Goal: Find specific page/section: Find specific page/section

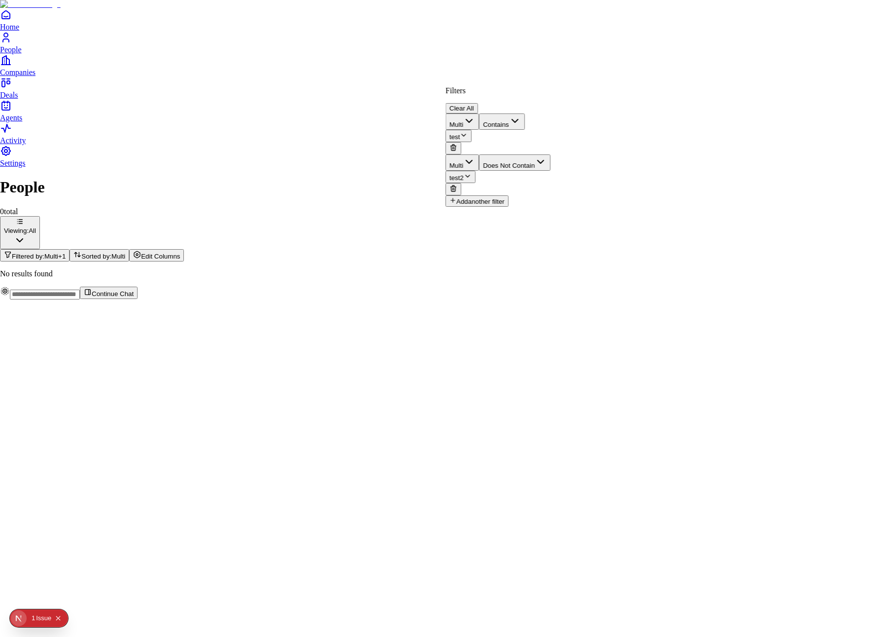
click at [16, 613] on icon "Open Next.js Dev Tools" at bounding box center [21, 618] width 20 height 20
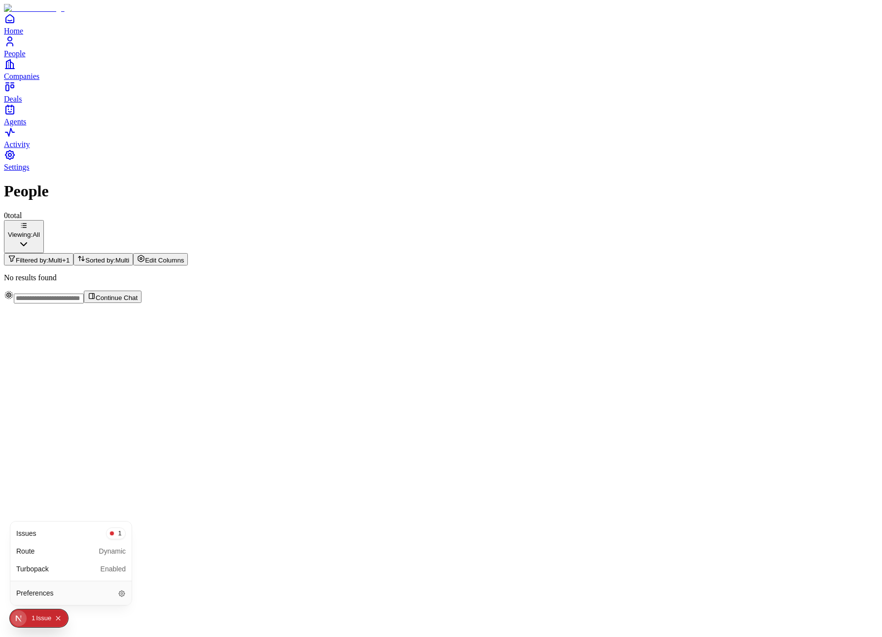
click at [63, 523] on div "Issues 1 Route Dynamic Turbopack Enabled" at bounding box center [70, 550] width 121 height 59
click at [64, 539] on div "Issues 1" at bounding box center [70, 533] width 115 height 18
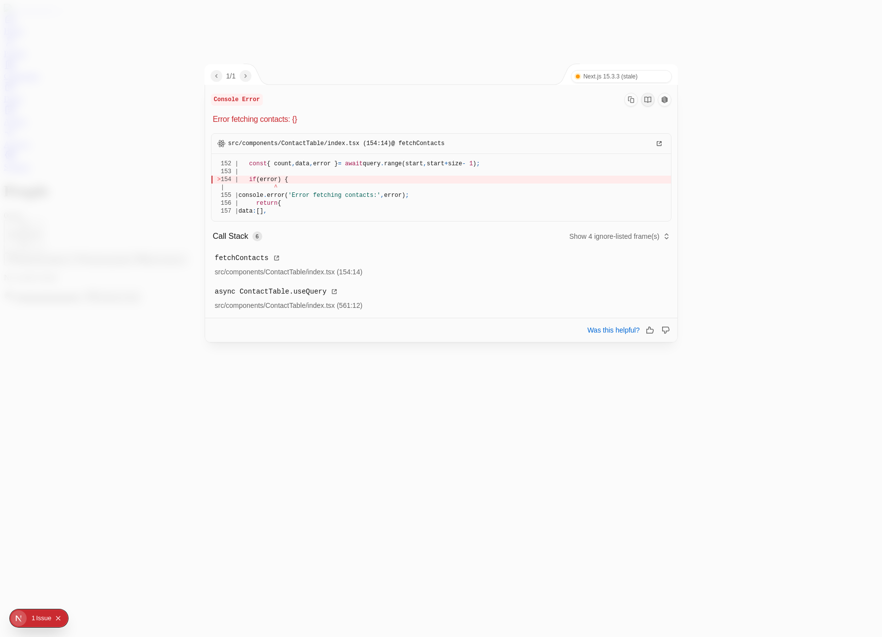
click at [373, 440] on div at bounding box center [441, 318] width 882 height 637
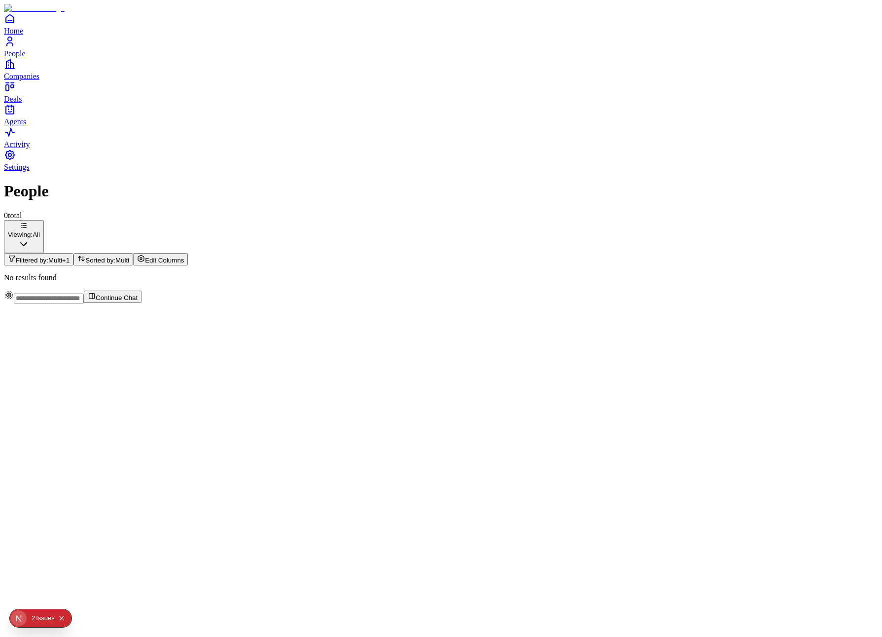
click at [115, 256] on span "Sorted by:" at bounding box center [100, 259] width 30 height 7
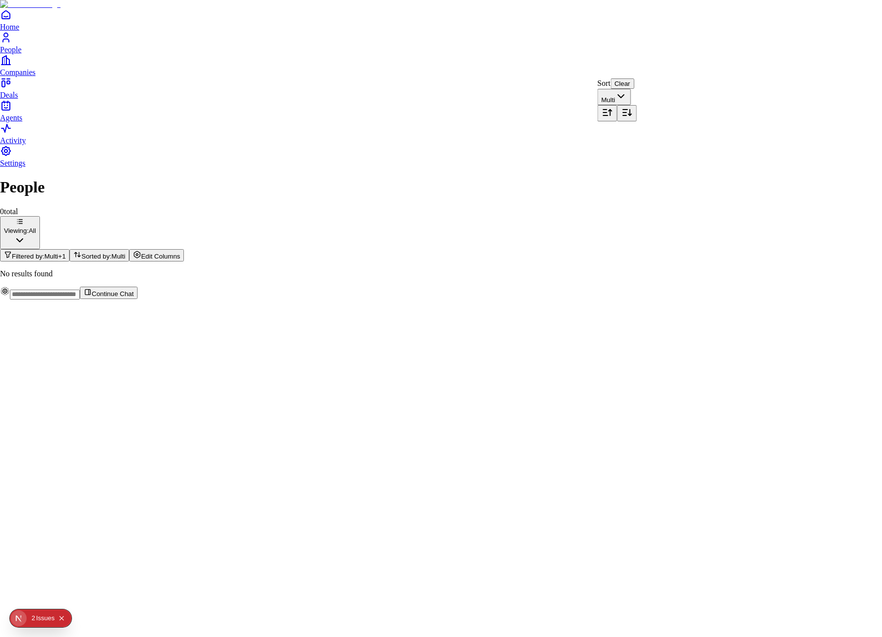
click at [706, 64] on html "Home People Companies Deals Agents Activity Settings People 0 total Viewing: Al…" at bounding box center [441, 153] width 882 height 307
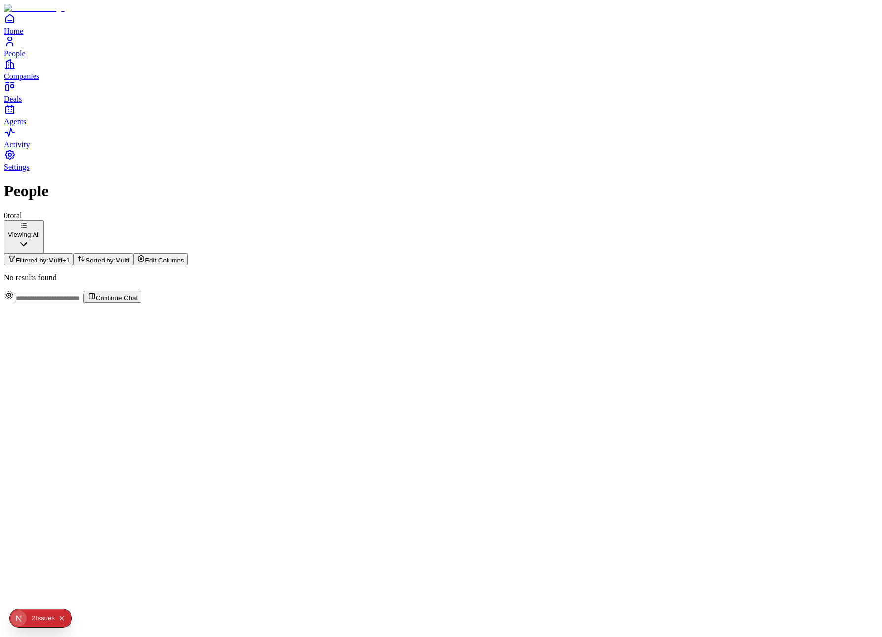
click at [62, 256] on span "Multi" at bounding box center [55, 259] width 14 height 7
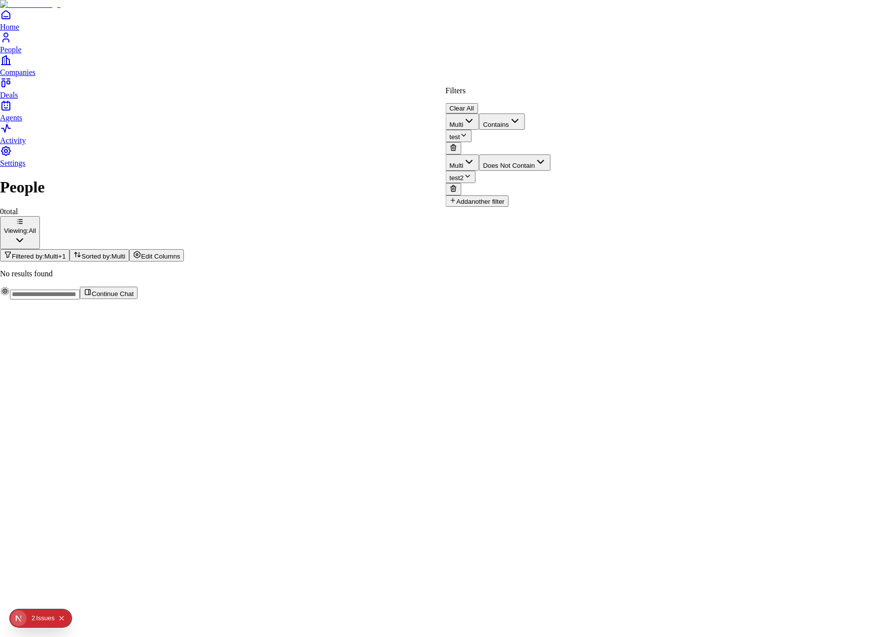
click at [551, 154] on div "Multi Does Not Contain test2" at bounding box center [498, 174] width 105 height 41
click at [458, 184] on icon at bounding box center [454, 188] width 8 height 8
click at [458, 143] on icon at bounding box center [454, 147] width 8 height 8
click at [710, 248] on html "Home People Companies Deals Agents Activity Settings People 0 total Viewing: Al…" at bounding box center [441, 153] width 882 height 307
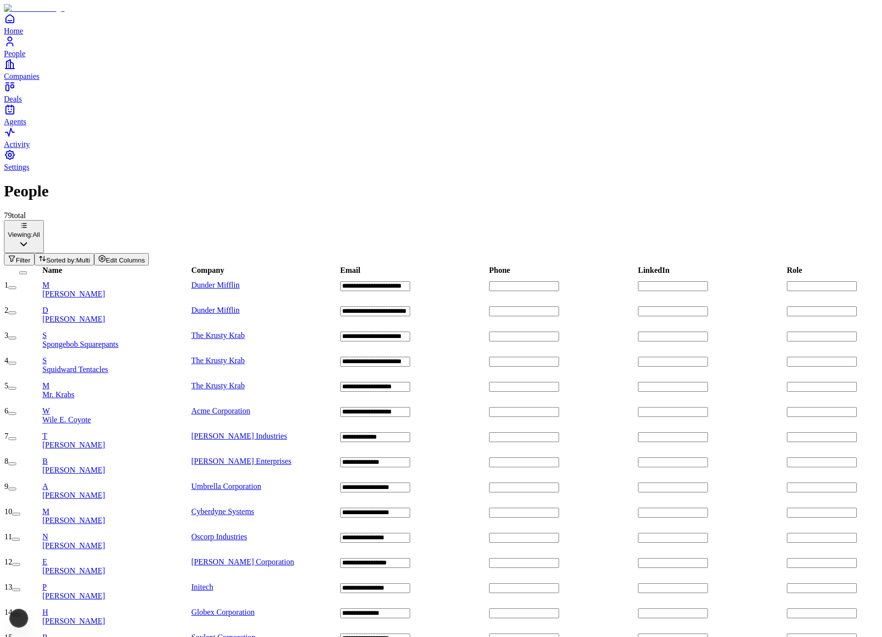
click at [16, 254] on icon "button" at bounding box center [12, 258] width 8 height 8
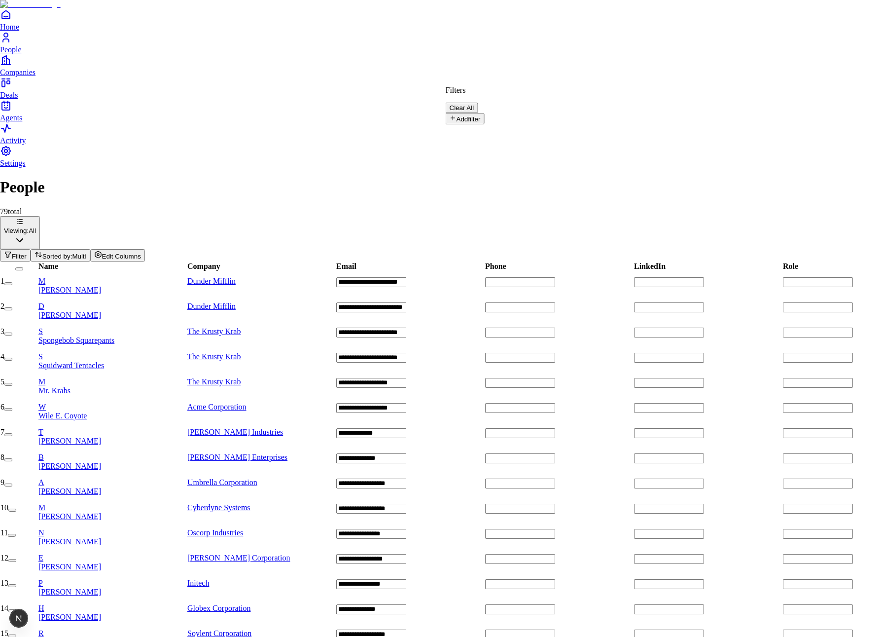
click at [485, 116] on button "Add filter" at bounding box center [465, 118] width 39 height 11
click at [483, 113] on button "Name" at bounding box center [464, 121] width 37 height 16
click at [478, 130] on button "Value" at bounding box center [462, 136] width 32 height 12
click at [621, 133] on span "test" at bounding box center [615, 128] width 11 height 8
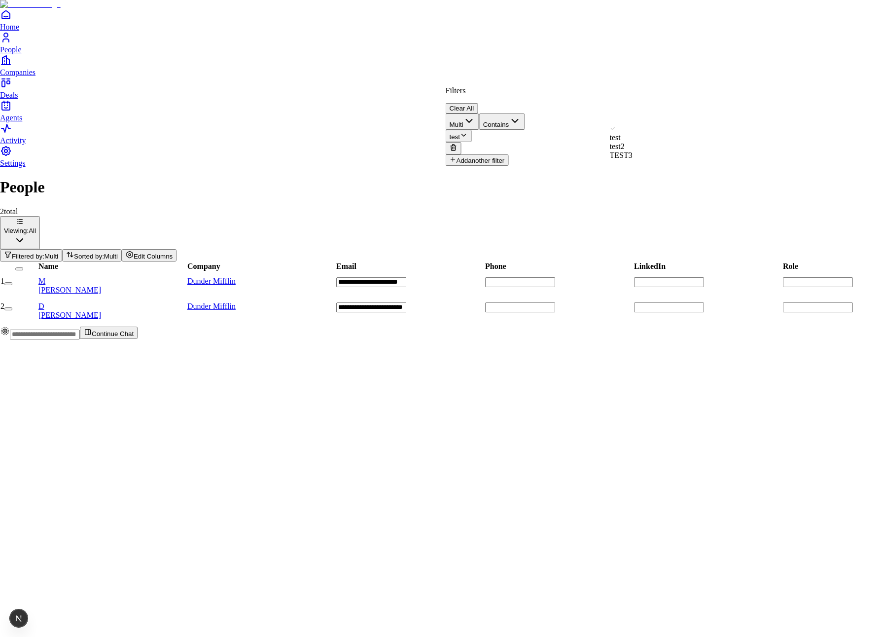
click at [586, 51] on html "**********" at bounding box center [441, 173] width 882 height 347
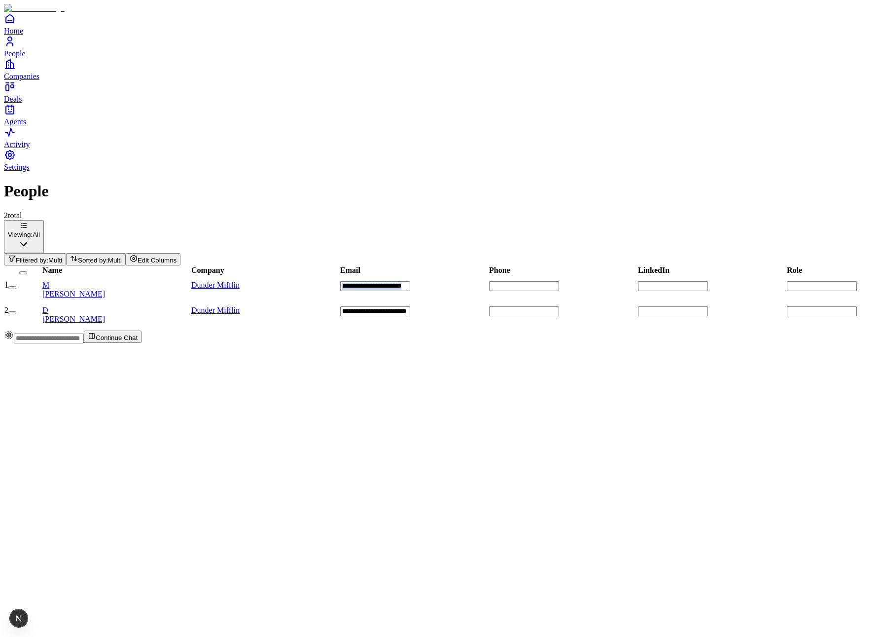
drag, startPoint x: 451, startPoint y: 207, endPoint x: 529, endPoint y: 213, distance: 78.1
click at [882, 204] on html "**********" at bounding box center [441, 175] width 882 height 351
click at [712, 259] on div "**********" at bounding box center [441, 255] width 874 height 147
click at [48, 256] on span "Filtered by:" at bounding box center [32, 259] width 33 height 7
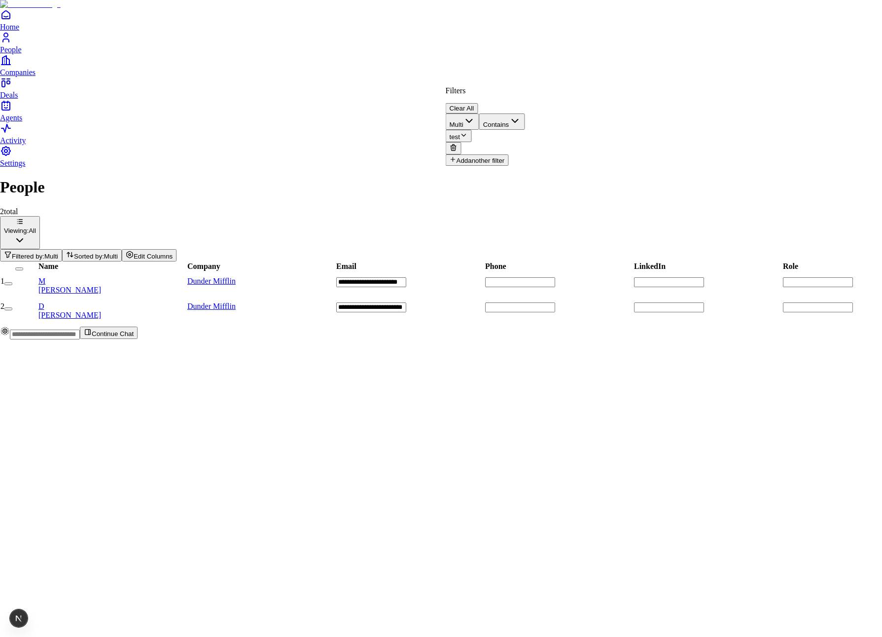
click at [504, 154] on button "Add another filter" at bounding box center [477, 159] width 63 height 11
click at [525, 156] on icon "button" at bounding box center [519, 162] width 12 height 12
click at [516, 171] on input "text" at bounding box center [481, 176] width 70 height 10
click at [540, 154] on button "Not Contains" at bounding box center [512, 162] width 58 height 16
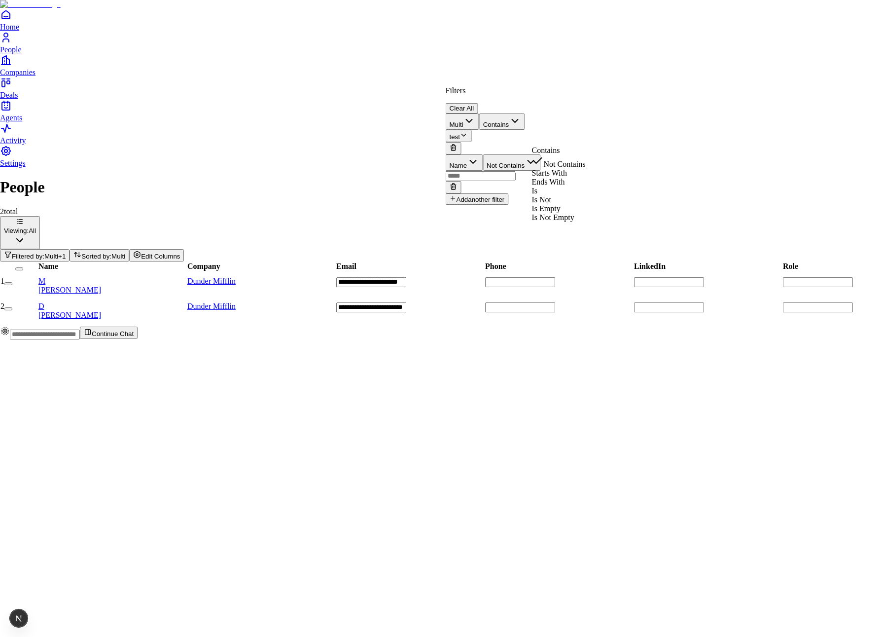
click at [540, 154] on button "Not Contains" at bounding box center [512, 162] width 58 height 16
click at [483, 154] on button "Name" at bounding box center [464, 162] width 37 height 16
drag, startPoint x: 491, startPoint y: 294, endPoint x: 560, endPoint y: 214, distance: 105.9
click at [478, 171] on button "Value" at bounding box center [462, 177] width 32 height 12
click at [525, 124] on div "Filters Clear All Multi Contains test Multi Contains Value Add another filter" at bounding box center [485, 146] width 79 height 120
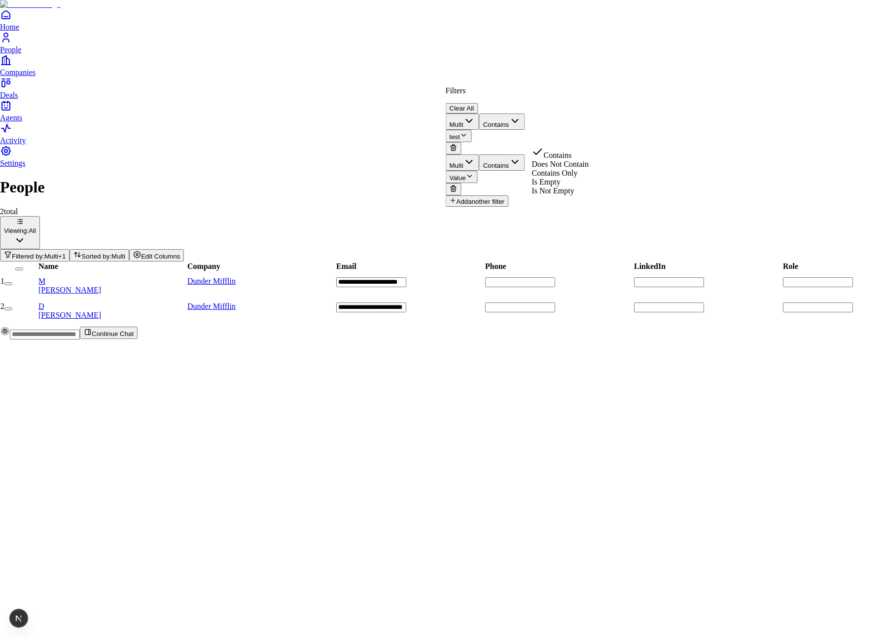
click at [525, 154] on button "Contains" at bounding box center [502, 162] width 46 height 16
click at [466, 174] on span "Value" at bounding box center [458, 177] width 16 height 7
click at [625, 165] on span "test2" at bounding box center [617, 161] width 15 height 8
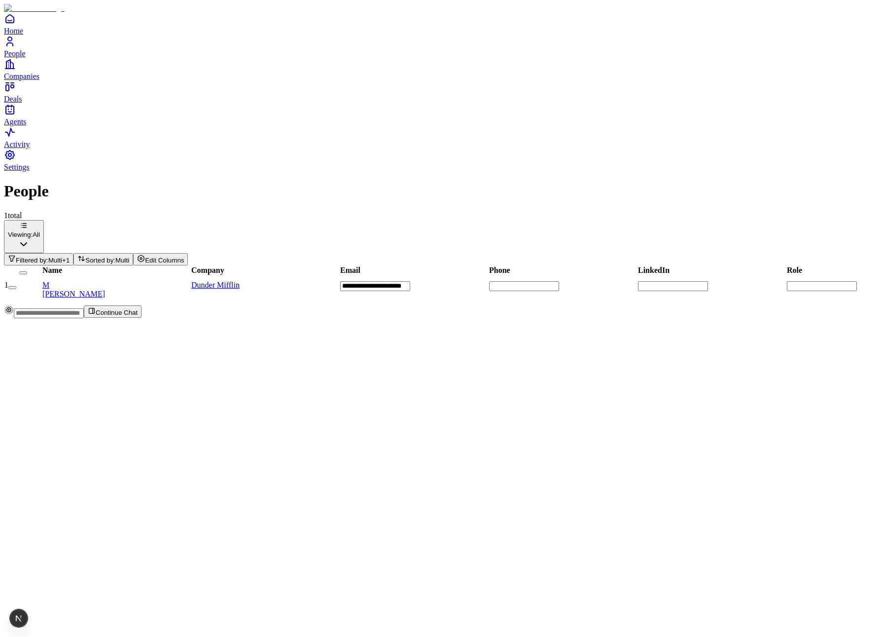
scroll to position [0, 530]
click at [73, 253] on button "Filtered by: Multi + 1" at bounding box center [39, 259] width 70 height 12
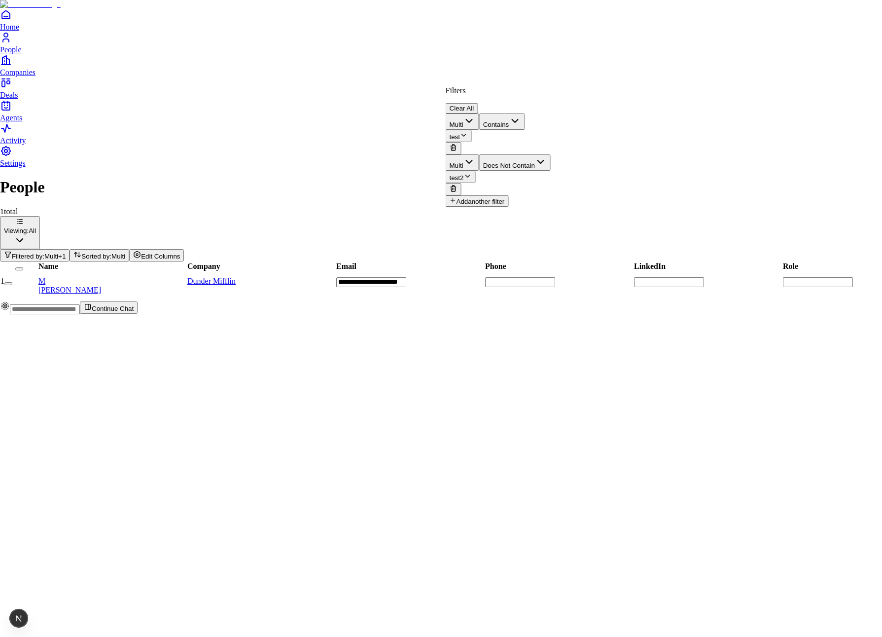
click at [476, 171] on button "test2" at bounding box center [461, 177] width 30 height 12
click at [625, 174] on span "test2" at bounding box center [617, 170] width 15 height 8
click at [478, 171] on button "Value" at bounding box center [462, 177] width 32 height 12
click at [621, 156] on span "test" at bounding box center [615, 152] width 11 height 8
click at [625, 174] on span "test2" at bounding box center [617, 170] width 15 height 8
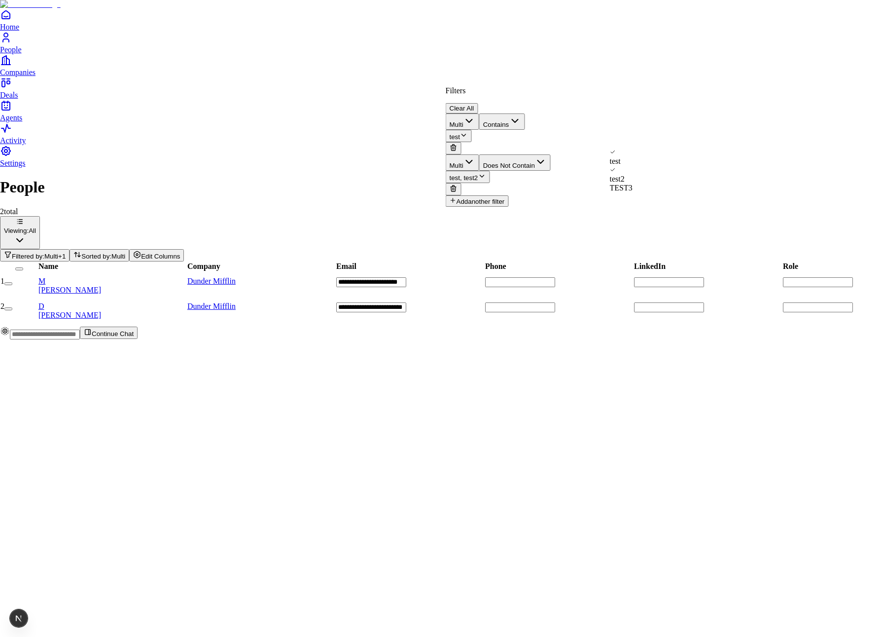
click at [633, 189] on span "TEST3" at bounding box center [621, 187] width 23 height 8
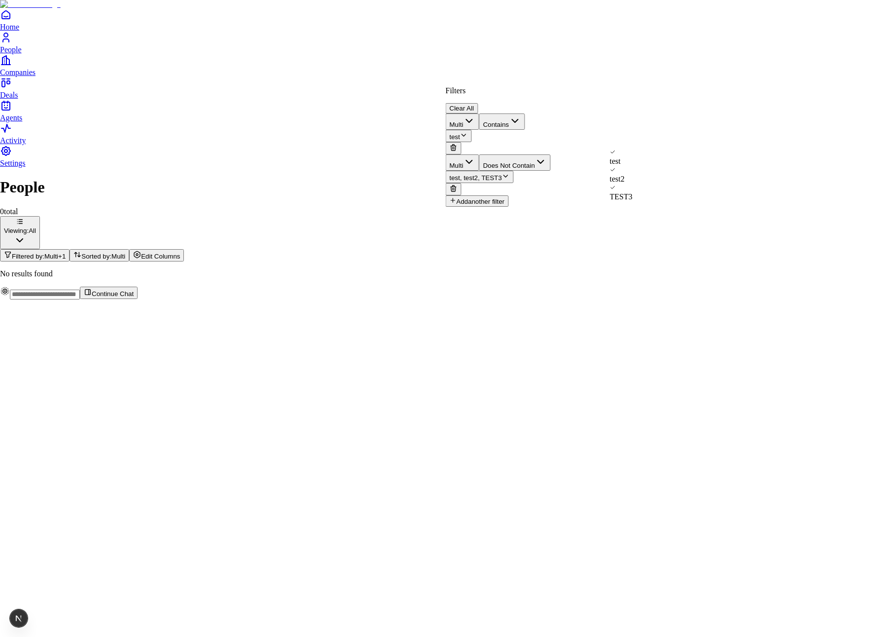
click at [629, 153] on div "test" at bounding box center [621, 157] width 23 height 18
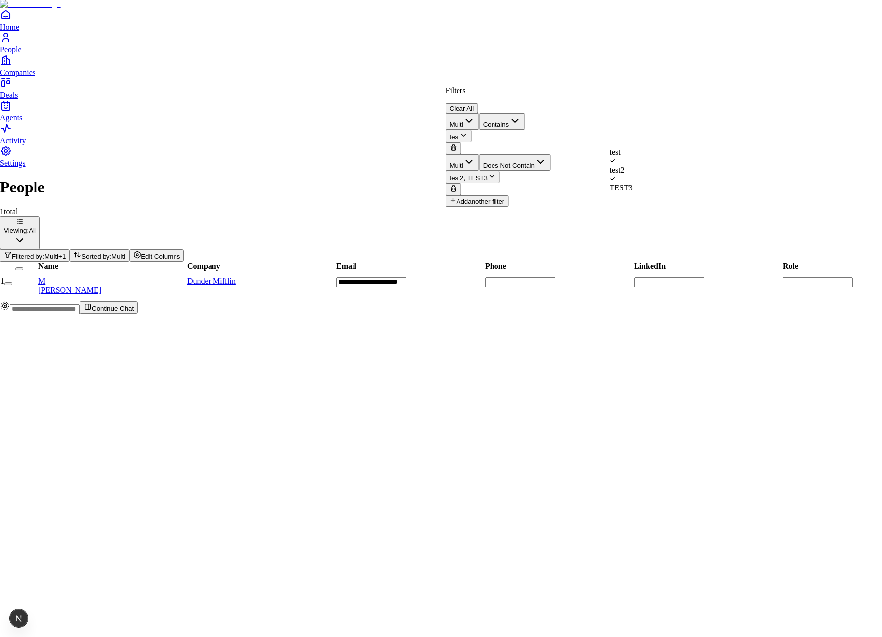
drag, startPoint x: 635, startPoint y: 171, endPoint x: 592, endPoint y: 178, distance: 43.5
click at [625, 171] on span "test2" at bounding box center [617, 170] width 15 height 8
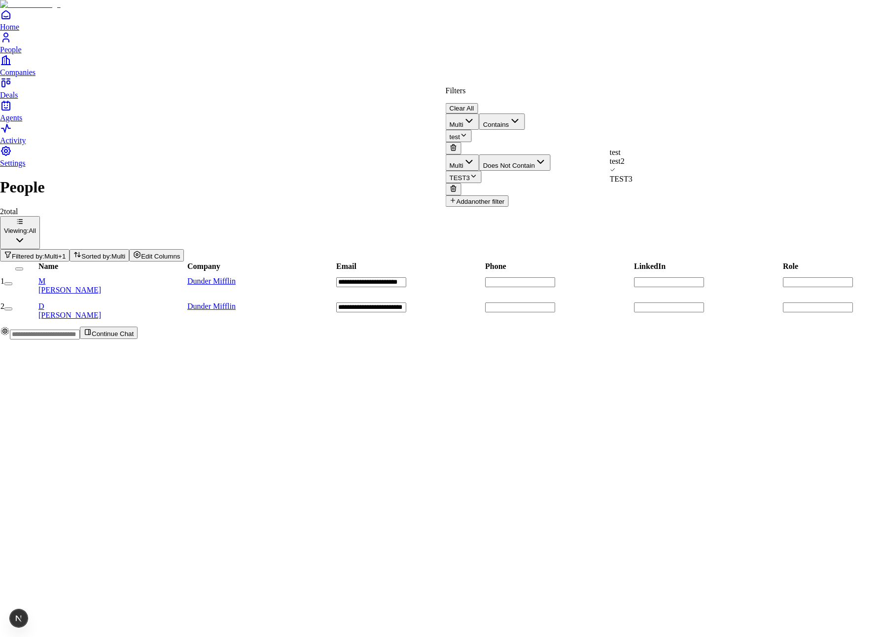
click at [478, 103] on button "Clear All" at bounding box center [462, 108] width 33 height 10
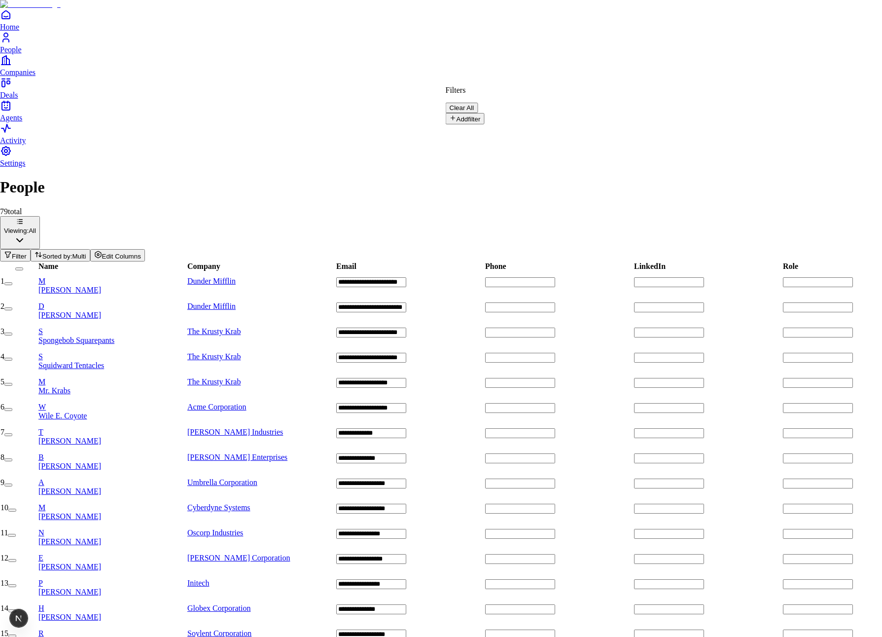
click at [473, 113] on button "Add filter" at bounding box center [465, 118] width 39 height 11
click at [483, 113] on button "Name" at bounding box center [464, 121] width 37 height 16
click at [525, 113] on button "Contains" at bounding box center [502, 121] width 46 height 16
click at [525, 114] on button "Contains" at bounding box center [502, 121] width 46 height 16
click at [525, 118] on button "Contains" at bounding box center [502, 121] width 46 height 16
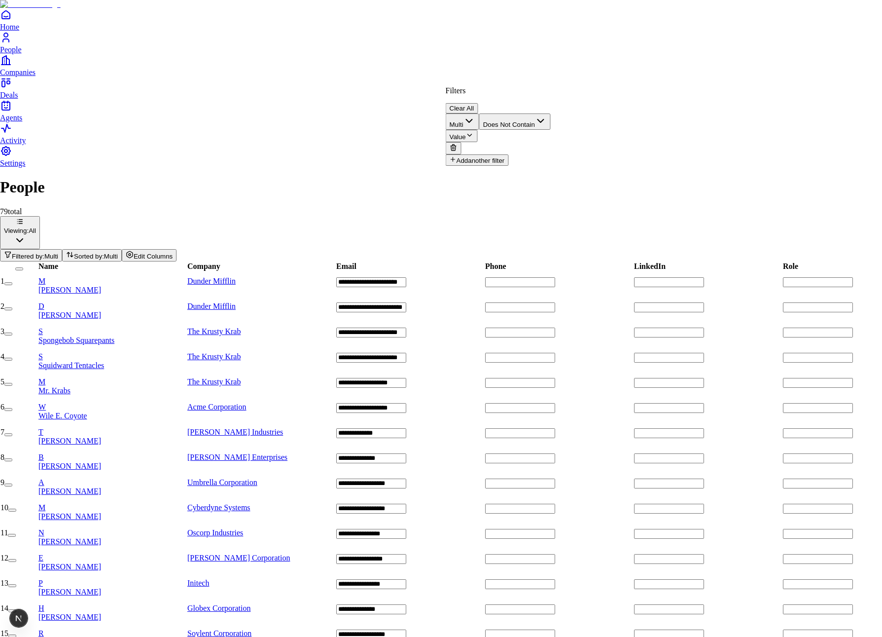
click at [551, 114] on button "Does Not Contain" at bounding box center [514, 121] width 71 height 16
click at [525, 117] on button "Is Empty" at bounding box center [501, 121] width 45 height 16
click at [551, 113] on button "Does Not Contain" at bounding box center [514, 121] width 71 height 16
click at [536, 114] on button "Is Not Empty" at bounding box center [507, 121] width 57 height 16
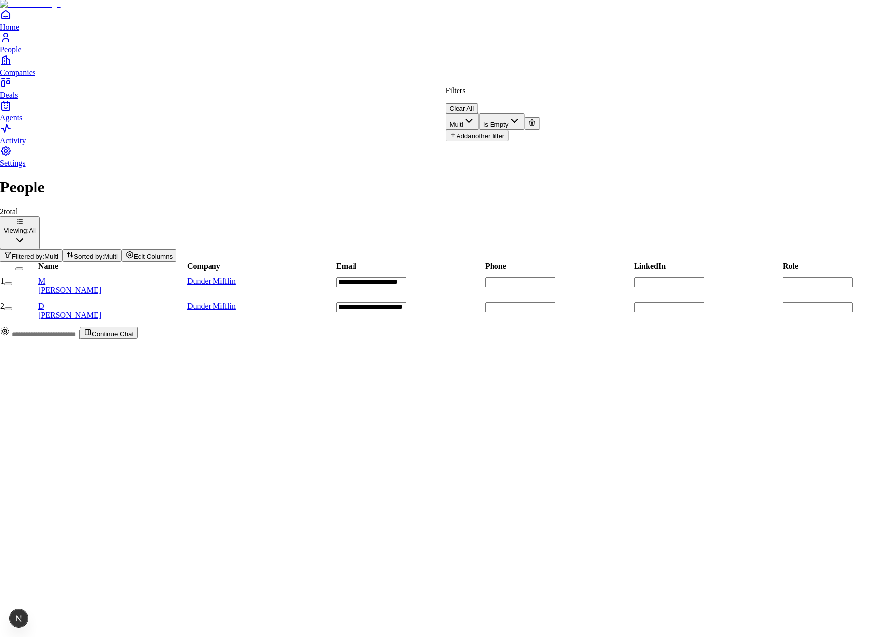
click at [525, 116] on button "Is Empty" at bounding box center [501, 121] width 45 height 16
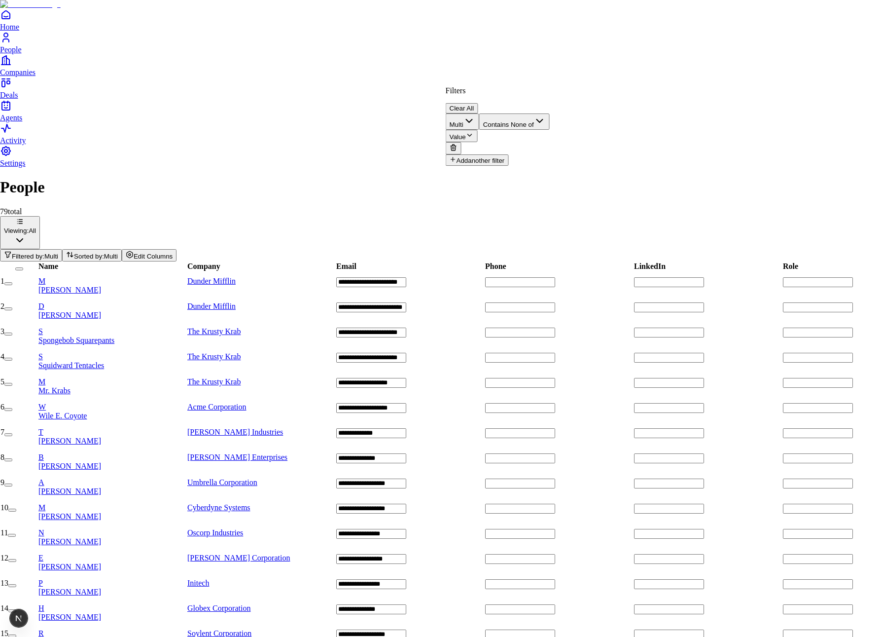
click at [550, 113] on button "Contains None of" at bounding box center [514, 121] width 71 height 16
click at [542, 119] on button "Contains None" at bounding box center [510, 121] width 63 height 16
click at [538, 118] on button "Contains Any" at bounding box center [508, 121] width 59 height 16
click at [479, 113] on button "Multi" at bounding box center [463, 121] width 34 height 16
click at [485, 113] on button "Signed Up" at bounding box center [471, 121] width 50 height 16
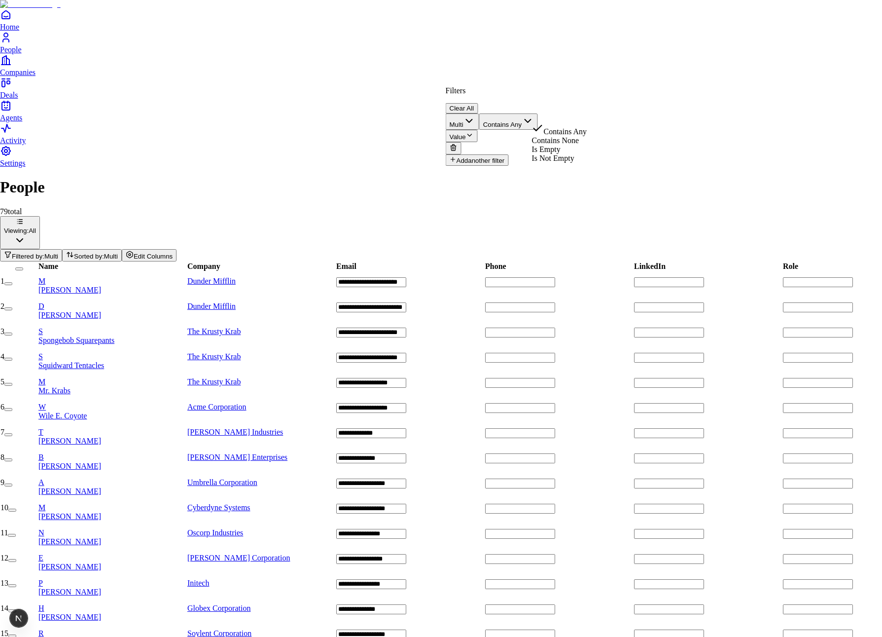
click at [533, 115] on icon "button" at bounding box center [528, 121] width 12 height 12
click at [538, 100] on div "Filters Clear All" at bounding box center [492, 99] width 92 height 27
click at [478, 130] on button "Value" at bounding box center [462, 136] width 32 height 12
click at [623, 124] on div "Suggestions" at bounding box center [621, 124] width 23 height 0
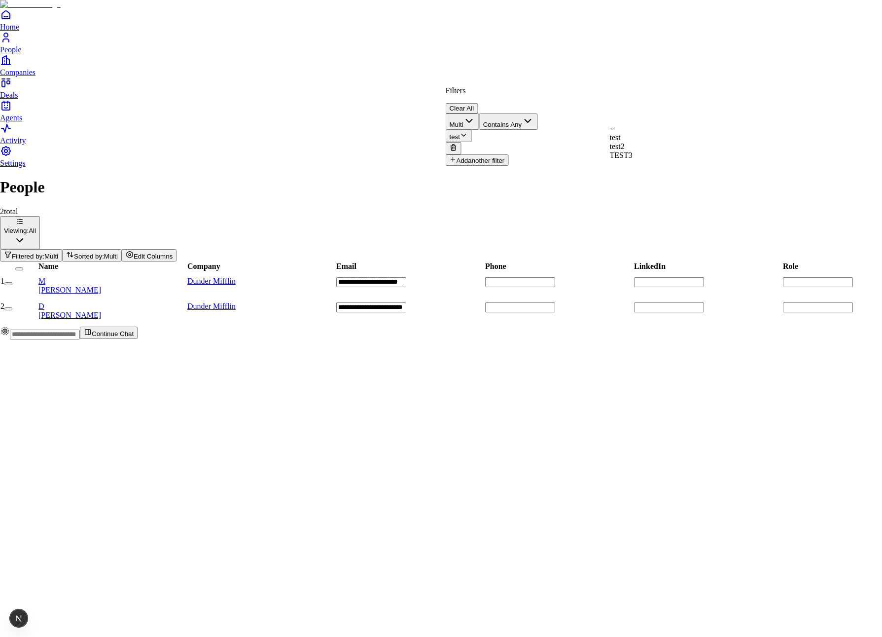
click at [498, 154] on button "Add another filter" at bounding box center [477, 159] width 63 height 11
click at [483, 154] on button "Name" at bounding box center [464, 162] width 37 height 16
drag, startPoint x: 488, startPoint y: 294, endPoint x: 560, endPoint y: 224, distance: 100.4
click at [538, 126] on div "Filters Clear All Multi Contains Any test Multi Contains Any Value Add another …" at bounding box center [492, 146] width 92 height 120
click at [478, 171] on button "Value" at bounding box center [462, 177] width 32 height 12
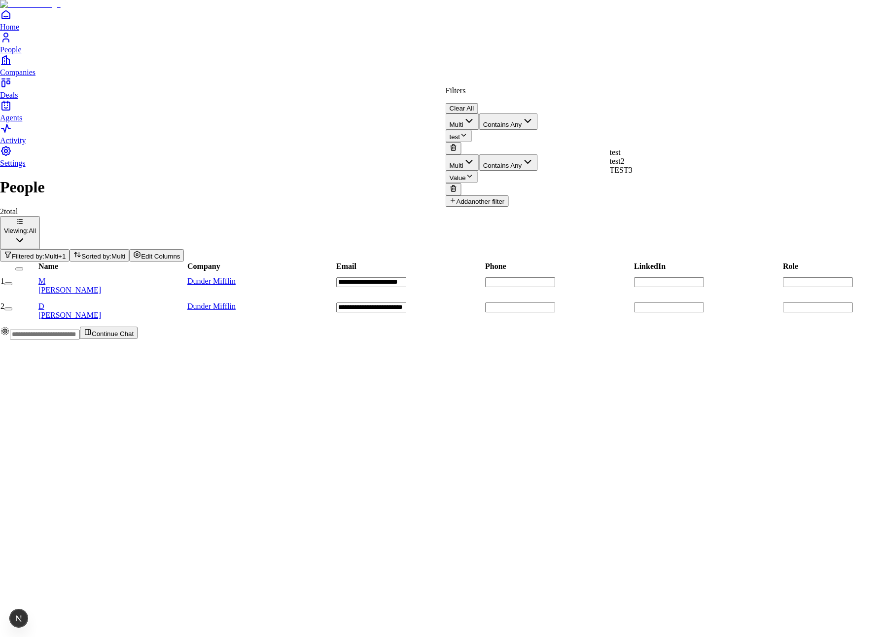
click at [633, 166] on div "test2" at bounding box center [621, 161] width 23 height 9
click at [613, 208] on html "**********" at bounding box center [441, 173] width 882 height 347
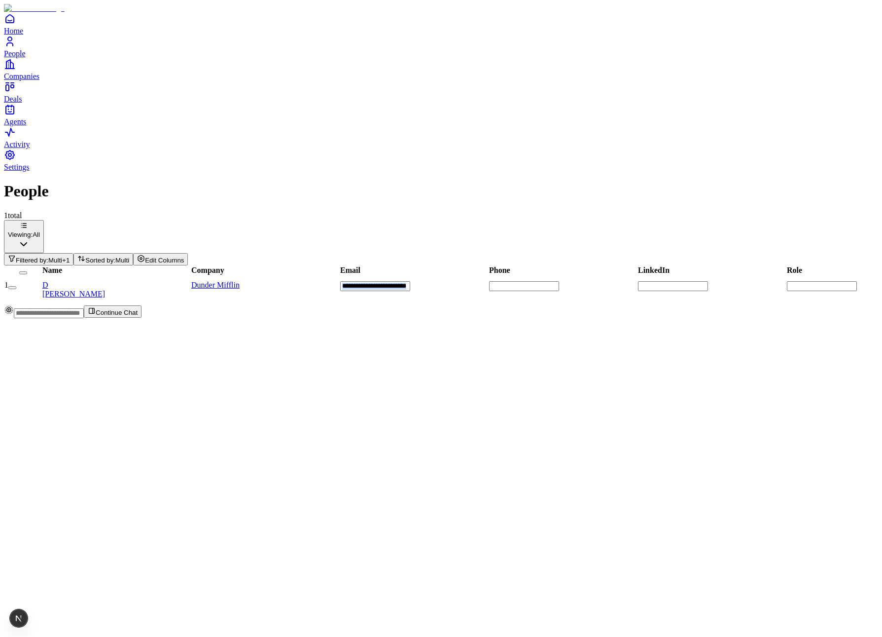
drag, startPoint x: 387, startPoint y: 182, endPoint x: 569, endPoint y: 188, distance: 183.0
click at [777, 190] on html "**********" at bounding box center [441, 163] width 882 height 326
click at [488, 189] on div "**********" at bounding box center [441, 243] width 874 height 122
click at [62, 256] on span "Multi" at bounding box center [55, 259] width 14 height 7
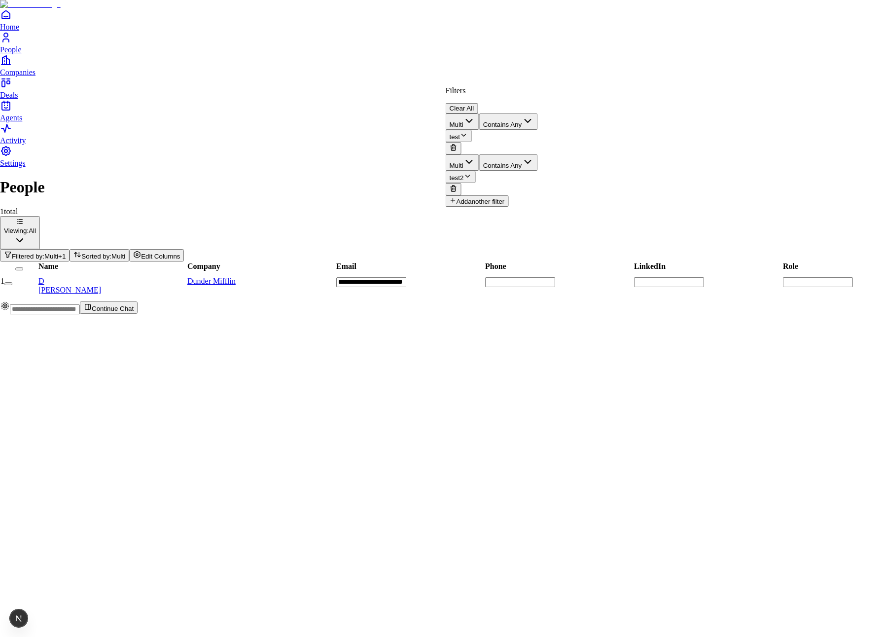
click at [403, 195] on html "**********" at bounding box center [441, 161] width 882 height 322
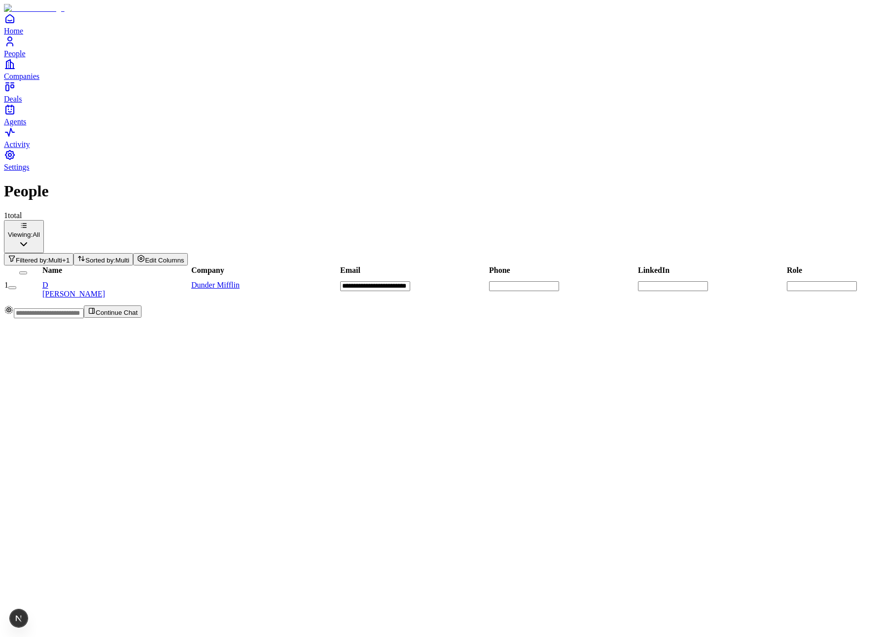
click at [62, 256] on span "Multi" at bounding box center [55, 259] width 14 height 7
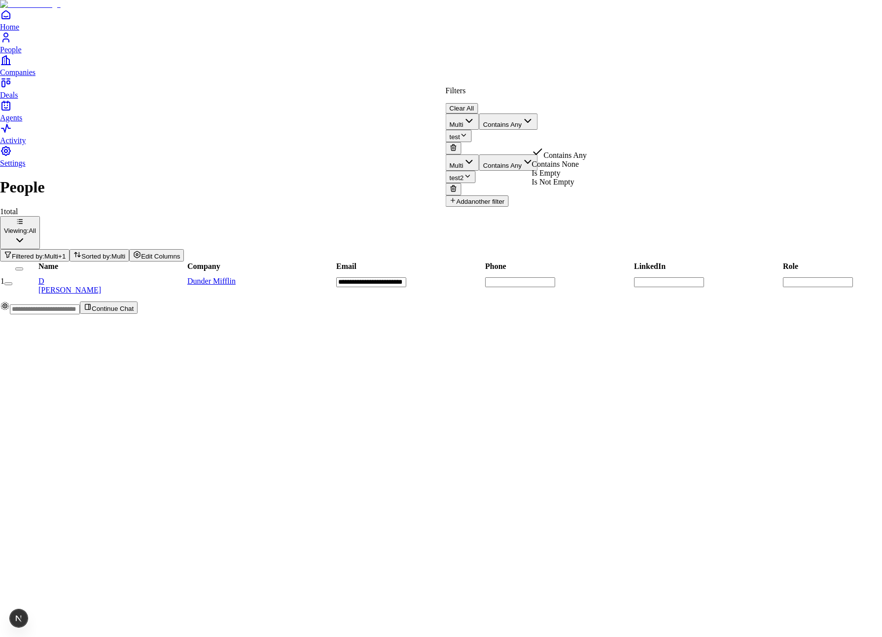
click at [538, 154] on button "Contains Any" at bounding box center [508, 162] width 59 height 16
click at [125, 322] on html "**********" at bounding box center [441, 161] width 882 height 322
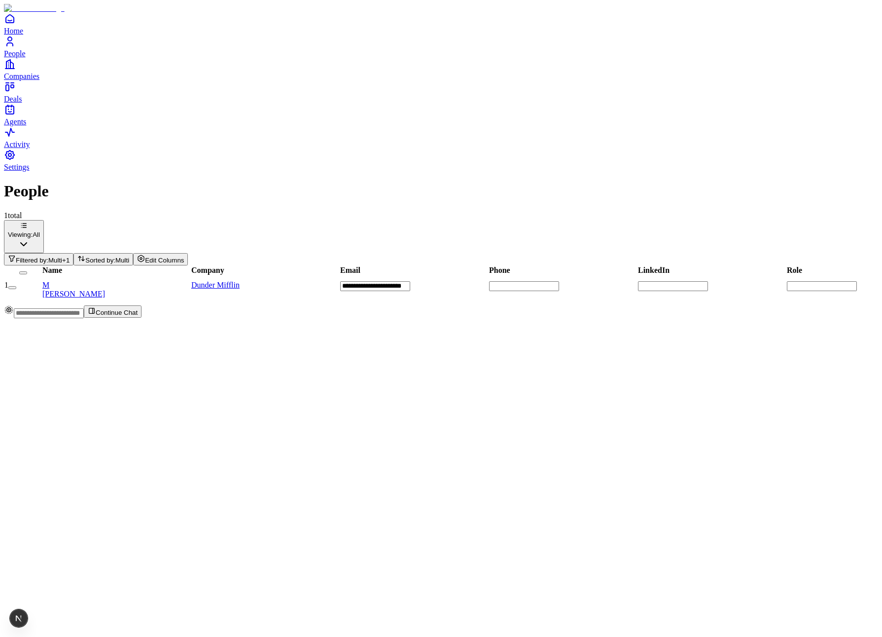
click at [220, 304] on div "**********" at bounding box center [441, 243] width 874 height 122
